Goal: Purchase product/service

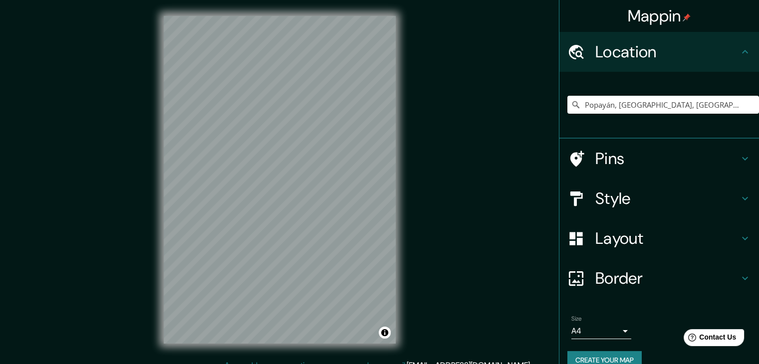
type input "Popayán, [GEOGRAPHIC_DATA], [GEOGRAPHIC_DATA]"
click at [626, 164] on h4 "Pins" at bounding box center [667, 159] width 144 height 20
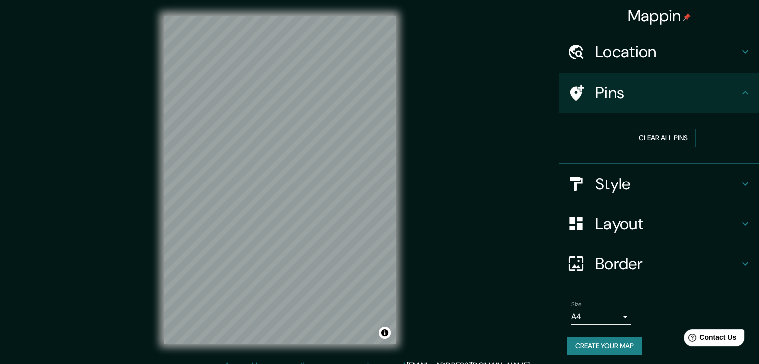
click at [618, 185] on h4 "Style" at bounding box center [667, 184] width 144 height 20
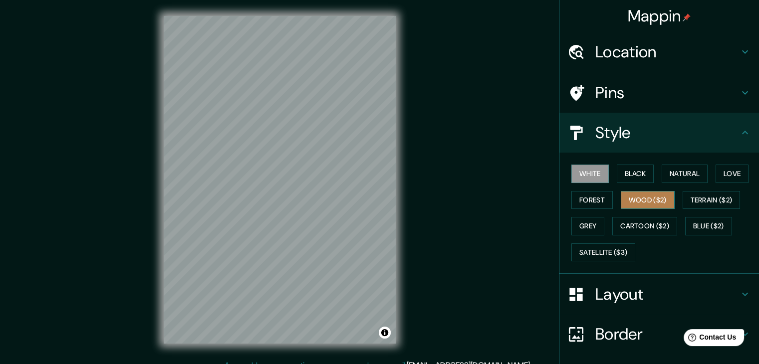
click at [655, 208] on button "Wood ($2)" at bounding box center [648, 200] width 54 height 18
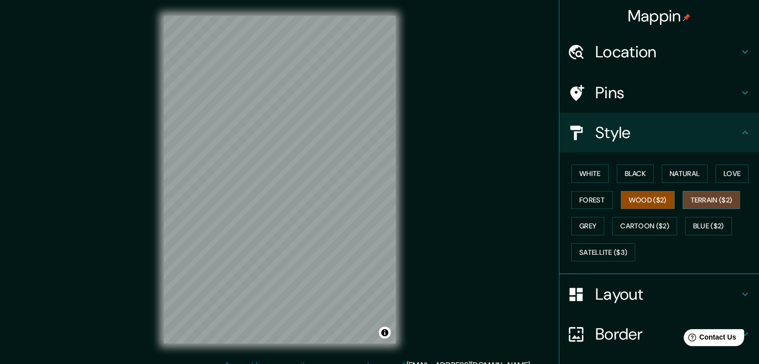
click at [712, 202] on button "Terrain ($2)" at bounding box center [712, 200] width 58 height 18
click at [659, 203] on button "Wood ($2)" at bounding box center [648, 200] width 54 height 18
click at [431, 82] on div "Mappin Location [GEOGRAPHIC_DATA], [GEOGRAPHIC_DATA], [GEOGRAPHIC_DATA] [GEOGRA…" at bounding box center [379, 188] width 759 height 376
click at [98, 178] on div "Mappin Location [GEOGRAPHIC_DATA], [GEOGRAPHIC_DATA], [GEOGRAPHIC_DATA] [GEOGRA…" at bounding box center [379, 188] width 759 height 376
click at [133, 139] on div "Mappin Location [GEOGRAPHIC_DATA], [GEOGRAPHIC_DATA], [GEOGRAPHIC_DATA] [GEOGRA…" at bounding box center [379, 188] width 759 height 376
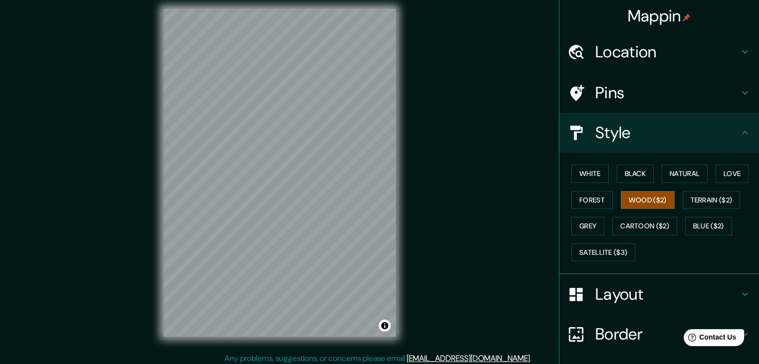
scroll to position [11, 0]
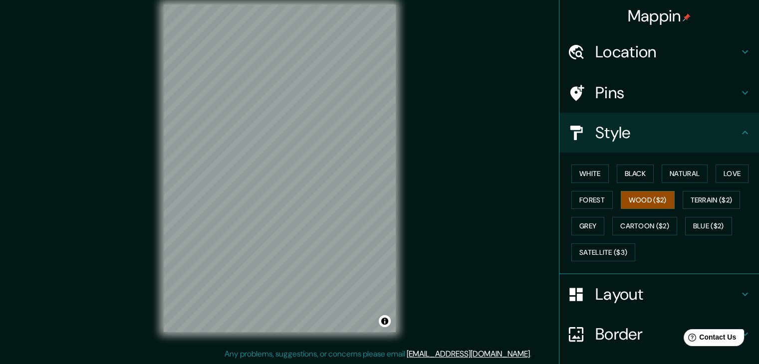
click at [410, 191] on div "© Mapbox © OpenStreetMap Improve this map" at bounding box center [280, 169] width 264 height 360
click at [644, 224] on button "Cartoon ($2)" at bounding box center [644, 226] width 65 height 18
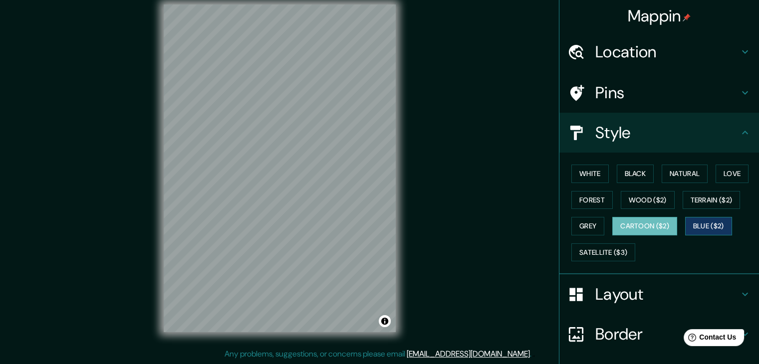
click at [695, 229] on button "Blue ($2)" at bounding box center [708, 226] width 47 height 18
click at [595, 248] on button "Satellite ($3)" at bounding box center [603, 253] width 64 height 18
click at [631, 231] on button "Cartoon ($2)" at bounding box center [644, 226] width 65 height 18
click at [584, 228] on button "Grey" at bounding box center [587, 226] width 33 height 18
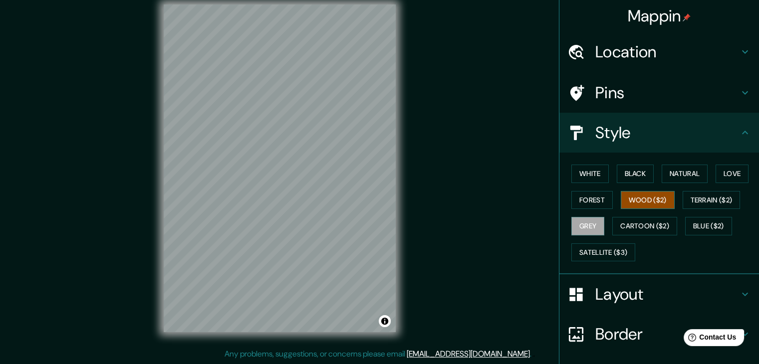
click at [640, 191] on button "Wood ($2)" at bounding box center [648, 200] width 54 height 18
click at [704, 192] on button "Terrain ($2)" at bounding box center [712, 200] width 58 height 18
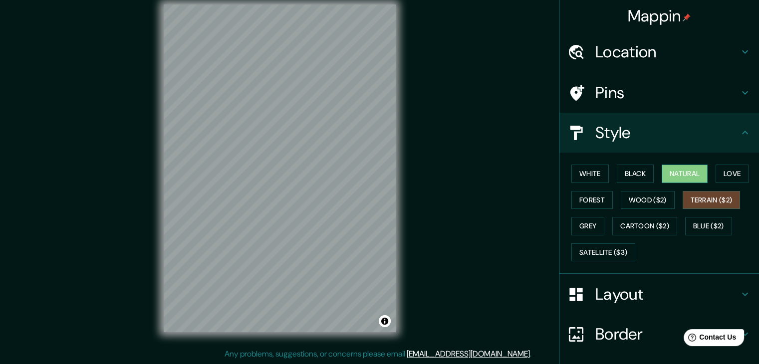
click at [687, 176] on button "Natural" at bounding box center [685, 174] width 46 height 18
click at [717, 175] on button "Love" at bounding box center [732, 174] width 33 height 18
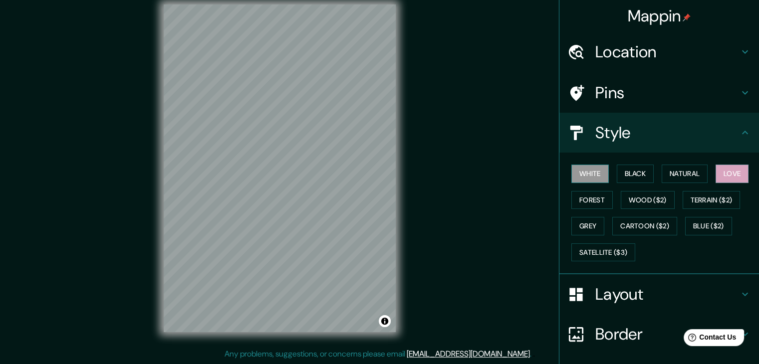
click at [584, 176] on button "White" at bounding box center [589, 174] width 37 height 18
click at [615, 254] on button "Satellite ($3)" at bounding box center [603, 253] width 64 height 18
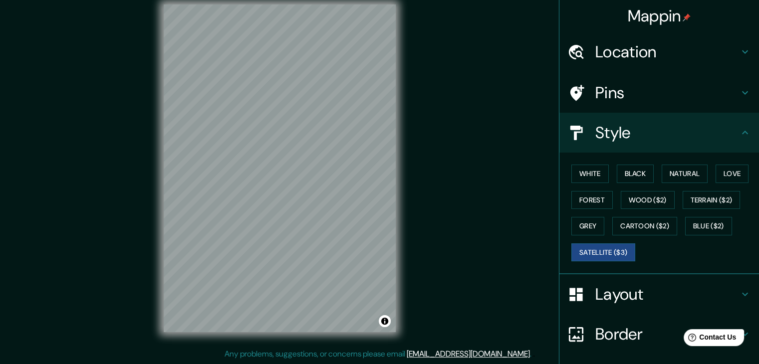
click at [601, 89] on h4 "Pins" at bounding box center [667, 93] width 144 height 20
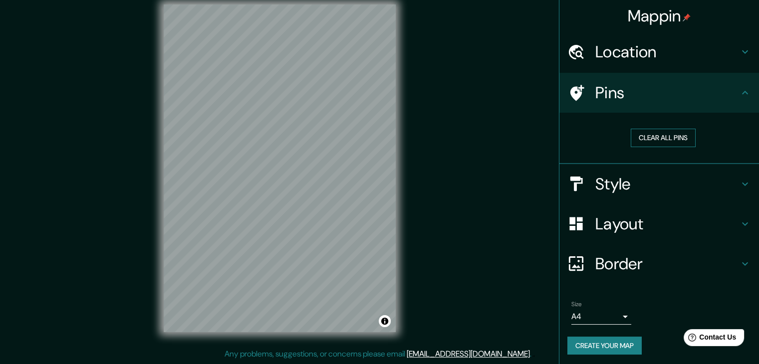
click at [638, 135] on button "Clear all pins" at bounding box center [663, 138] width 65 height 18
click at [610, 192] on h4 "Style" at bounding box center [667, 184] width 144 height 20
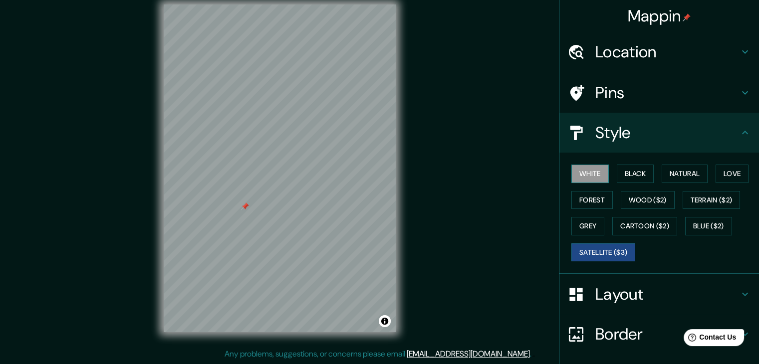
drag, startPoint x: 601, startPoint y: 176, endPoint x: 594, endPoint y: 176, distance: 7.0
click at [598, 176] on div "White Black Natural Love Forest Wood ($2) Terrain ($2) Grey Cartoon ($2) Blue (…" at bounding box center [663, 213] width 192 height 105
click at [589, 176] on button "White" at bounding box center [589, 174] width 37 height 18
click at [617, 170] on button "Black" at bounding box center [635, 174] width 37 height 18
click at [621, 247] on button "Satellite ($3)" at bounding box center [603, 253] width 64 height 18
